Goal: Transaction & Acquisition: Book appointment/travel/reservation

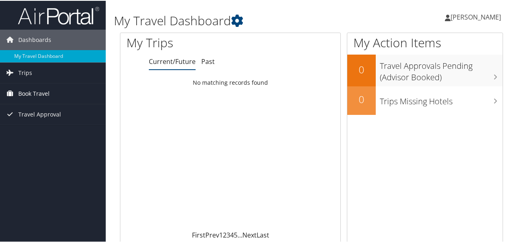
drag, startPoint x: 42, startPoint y: 90, endPoint x: 46, endPoint y: 87, distance: 4.3
click at [42, 90] on span "Book Travel" at bounding box center [33, 93] width 31 height 20
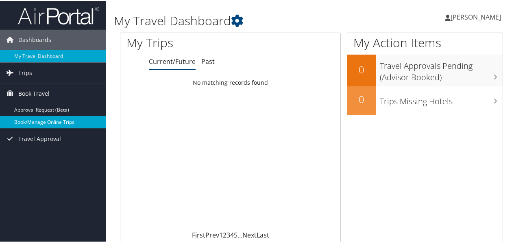
click at [54, 122] on link "Book/Manage Online Trips" at bounding box center [53, 121] width 106 height 12
